Goal: Navigation & Orientation: Find specific page/section

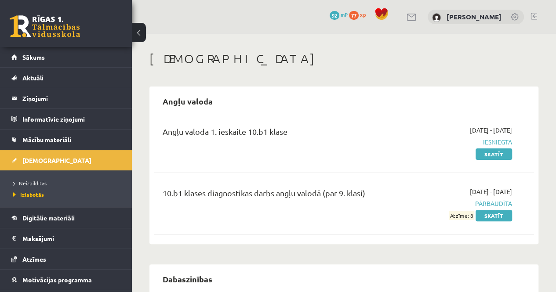
drag, startPoint x: 273, startPoint y: 43, endPoint x: 258, endPoint y: 23, distance: 24.8
drag, startPoint x: 258, startPoint y: 23, endPoint x: 237, endPoint y: 21, distance: 21.6
click at [237, 21] on div "0 Dāvanas 92 mP 77 xp [PERSON_NAME]" at bounding box center [344, 17] width 424 height 34
click at [23, 61] on link "Sākums" at bounding box center [65, 57] width 109 height 20
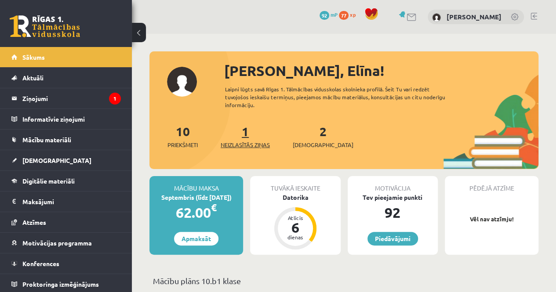
click at [249, 137] on link "1 Neizlasītās ziņas" at bounding box center [245, 136] width 49 height 26
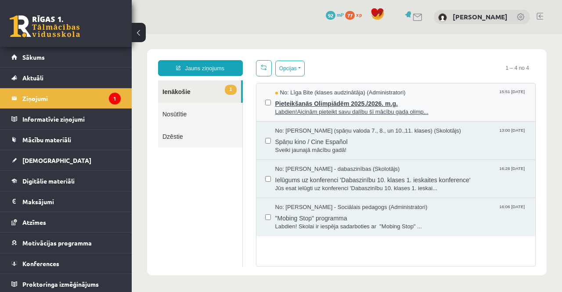
click at [433, 100] on span "Pieteikšanās Olimpiādēm 2025./2026. m.g." at bounding box center [401, 102] width 252 height 11
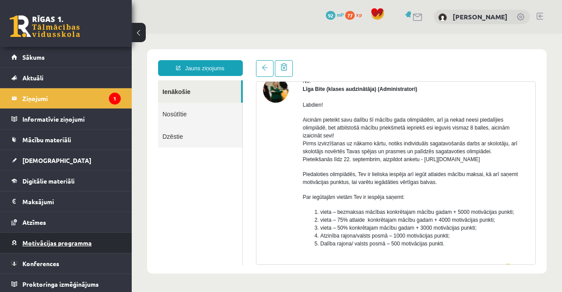
click at [69, 237] on link "Motivācijas programma" at bounding box center [65, 243] width 109 height 20
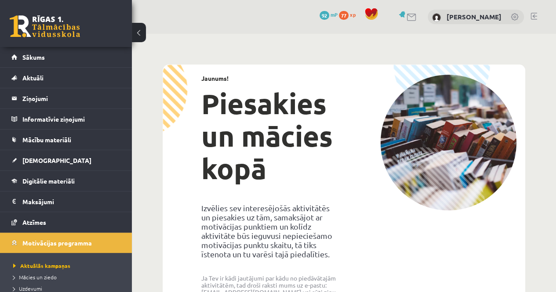
click at [469, 182] on img at bounding box center [448, 143] width 136 height 136
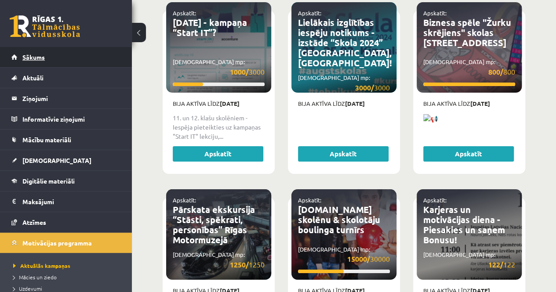
click at [40, 64] on link "Sākums" at bounding box center [65, 57] width 109 height 20
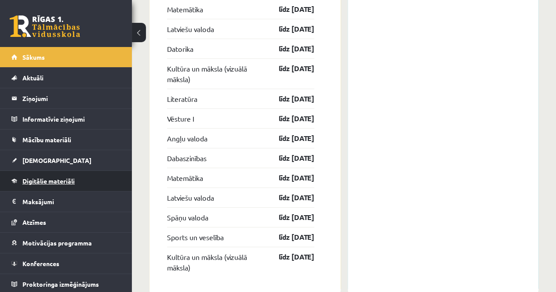
scroll to position [1441, 0]
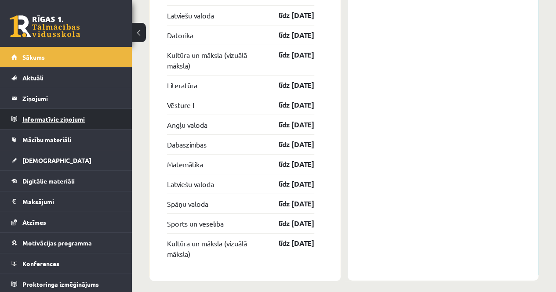
click at [47, 121] on legend "Informatīvie ziņojumi 0" at bounding box center [71, 119] width 98 height 20
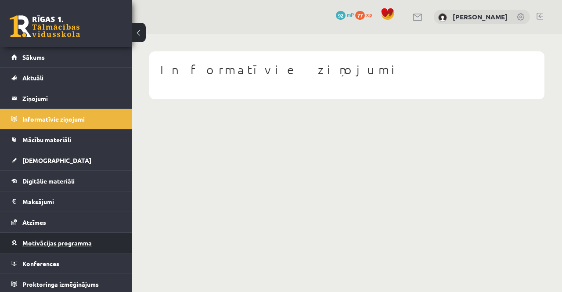
click at [47, 243] on span "Motivācijas programma" at bounding box center [56, 243] width 69 height 8
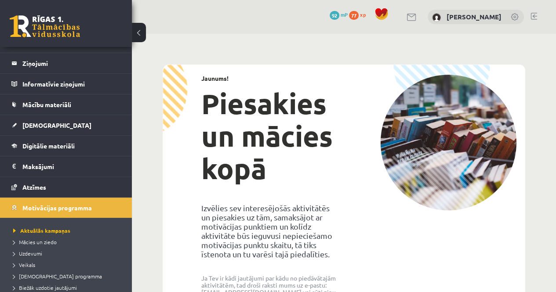
scroll to position [88, 0]
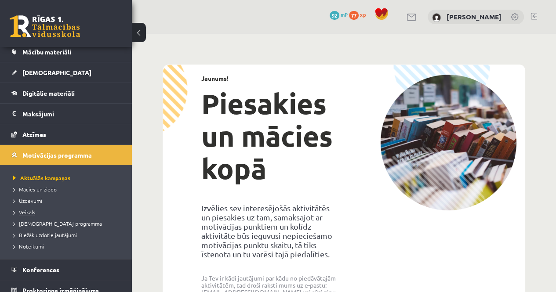
click at [37, 212] on link "Veikals" at bounding box center [68, 212] width 110 height 8
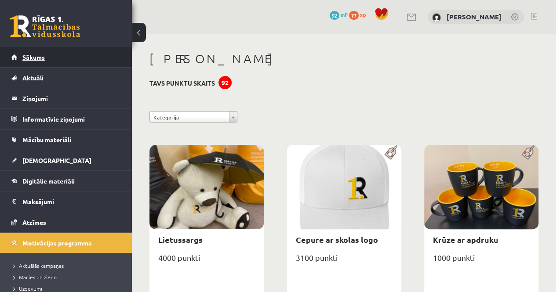
click at [42, 62] on link "Sākums" at bounding box center [65, 57] width 109 height 20
